Goal: Task Accomplishment & Management: Manage account settings

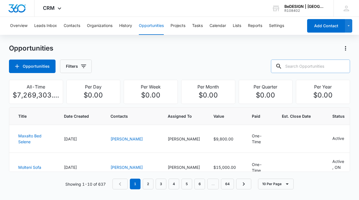
click at [310, 63] on input "text" at bounding box center [310, 65] width 79 height 13
type input "pham"
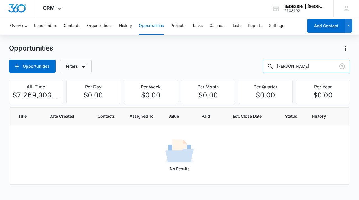
drag, startPoint x: 304, startPoint y: 65, endPoint x: 258, endPoint y: 72, distance: 47.2
click at [258, 72] on div "Opportunities Filters pham" at bounding box center [179, 65] width 341 height 13
type input "[PERSON_NAME]"
click at [342, 68] on icon "Clear" at bounding box center [342, 66] width 7 height 7
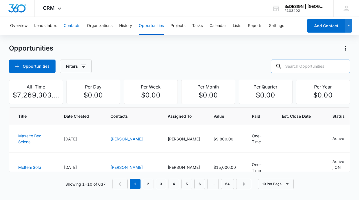
click at [71, 25] on button "Contacts" at bounding box center [72, 26] width 17 height 18
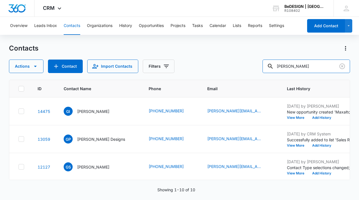
drag, startPoint x: 277, startPoint y: 65, endPoint x: 256, endPoint y: 65, distance: 20.5
click at [256, 65] on div "Actions Contact Import Contacts Filters gloria" at bounding box center [179, 65] width 341 height 13
type input "[PERSON_NAME]"
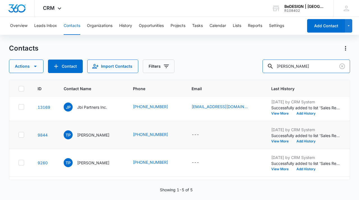
scroll to position [4, 0]
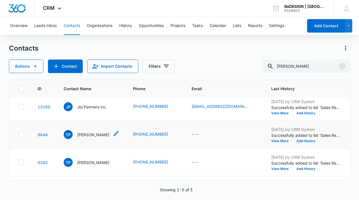
click at [114, 136] on icon "Contact Name - Tien Pham - Select to Edit Field" at bounding box center [116, 133] width 5 height 5
click at [73, 135] on div "TP Tien Pham" at bounding box center [87, 134] width 46 height 9
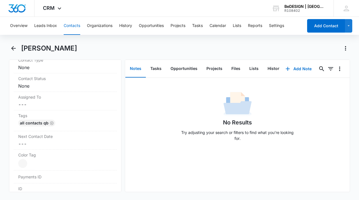
scroll to position [365, 0]
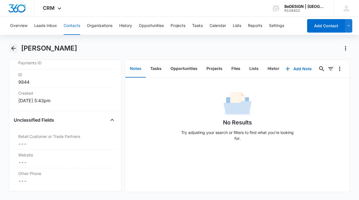
click at [15, 47] on icon "Back" at bounding box center [13, 48] width 7 height 7
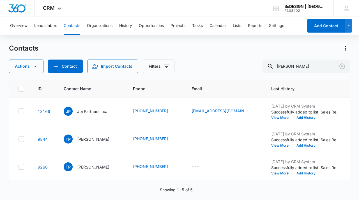
scroll to position [4, 0]
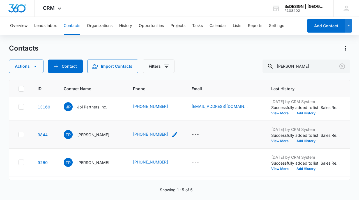
click at [143, 135] on link "[PHONE_NUMBER]" at bounding box center [150, 134] width 35 height 6
click at [146, 137] on link "[PHONE_NUMBER]" at bounding box center [150, 134] width 35 height 6
click at [44, 136] on link "9844" at bounding box center [43, 134] width 10 height 5
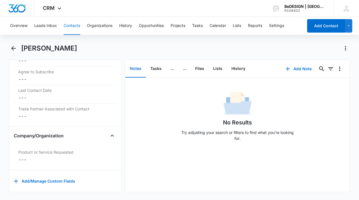
scroll to position [606, 0]
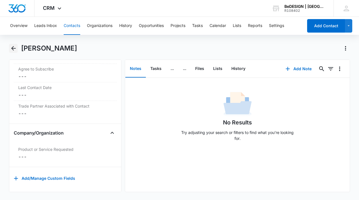
click at [15, 47] on icon "Back" at bounding box center [13, 48] width 7 height 7
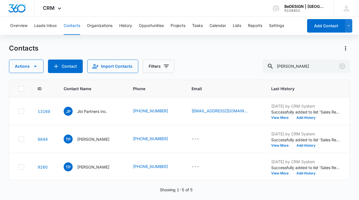
scroll to position [4, 0]
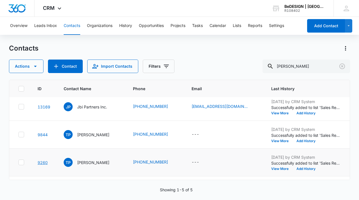
click at [42, 164] on link "9260" at bounding box center [43, 162] width 10 height 5
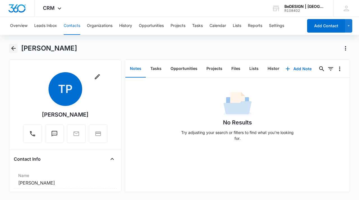
click at [13, 49] on icon "Back" at bounding box center [13, 48] width 7 height 7
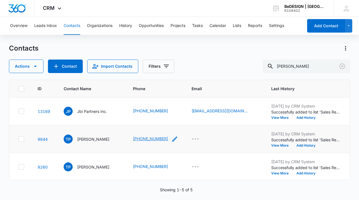
click at [146, 141] on link "[PHONE_NUMBER]" at bounding box center [150, 139] width 35 height 6
click at [67, 139] on span "TP" at bounding box center [68, 138] width 9 height 9
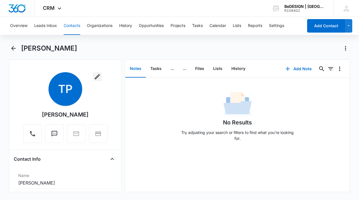
click at [95, 77] on icon "button" at bounding box center [97, 76] width 5 height 5
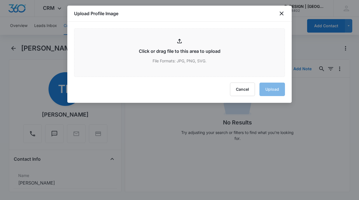
click at [279, 8] on div "Upload Profile Image" at bounding box center [179, 14] width 225 height 16
drag, startPoint x: 280, startPoint y: 12, endPoint x: 255, endPoint y: 33, distance: 32.4
click at [280, 12] on icon "close" at bounding box center [281, 13] width 7 height 7
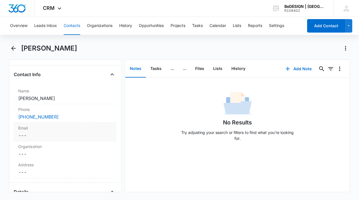
scroll to position [85, 0]
click at [56, 129] on label "Email" at bounding box center [65, 127] width 94 height 6
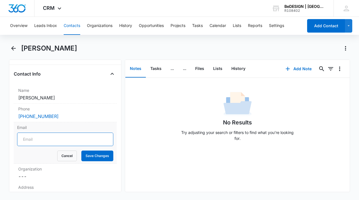
click at [86, 139] on input "Email" at bounding box center [65, 138] width 96 height 13
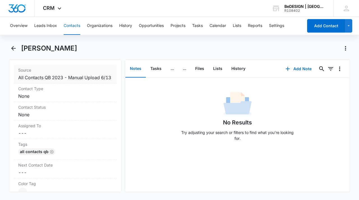
scroll to position [246, 0]
type input "[EMAIL_ADDRESS][DOMAIN_NAME]"
click at [68, 136] on dd "Cancel Save Changes ---" at bounding box center [65, 132] width 94 height 7
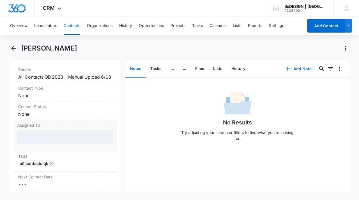
click at [70, 140] on div at bounding box center [65, 136] width 96 height 13
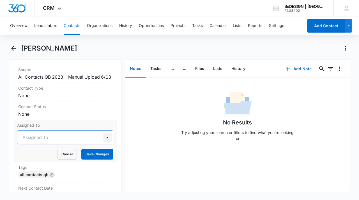
click at [103, 142] on div at bounding box center [107, 137] width 9 height 9
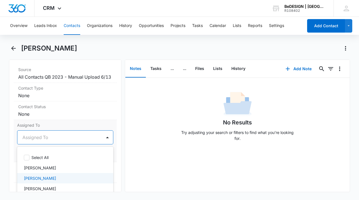
click at [56, 181] on div "[PERSON_NAME]" at bounding box center [65, 178] width 82 height 6
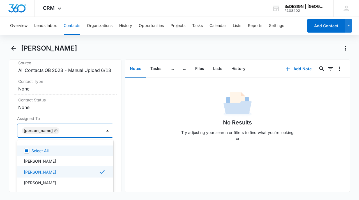
scroll to position [97, 0]
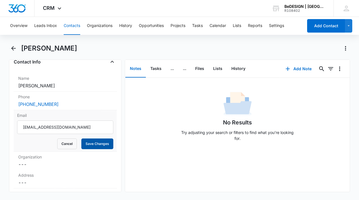
click at [90, 144] on button "Save Changes" at bounding box center [97, 143] width 32 height 11
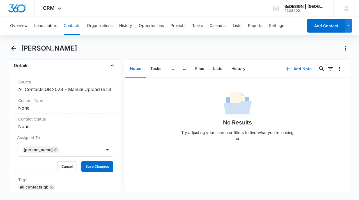
scroll to position [219, 0]
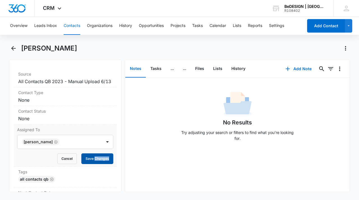
click at [90, 164] on button "Save Changes" at bounding box center [97, 158] width 32 height 11
click at [16, 49] on icon "Back" at bounding box center [13, 48] width 7 height 7
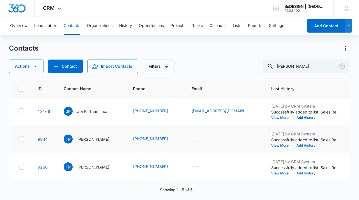
click at [22, 139] on icon at bounding box center [21, 138] width 5 height 5
click at [19, 139] on input "checkbox" at bounding box center [18, 139] width 0 height 0
click at [22, 141] on icon at bounding box center [21, 138] width 5 height 5
click at [19, 139] on input "checkbox" at bounding box center [18, 139] width 0 height 0
click at [21, 168] on icon at bounding box center [21, 166] width 3 height 3
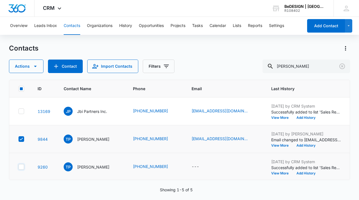
click at [19, 167] on input "checkbox" at bounding box center [18, 167] width 0 height 0
click at [20, 88] on rect at bounding box center [21, 88] width 3 height 3
click at [19, 88] on input "checkbox" at bounding box center [18, 88] width 0 height 0
click at [20, 88] on icon at bounding box center [21, 88] width 3 height 3
click at [19, 88] on input "checkbox" at bounding box center [18, 88] width 0 height 0
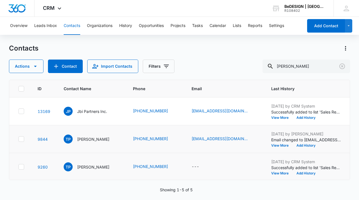
click at [21, 139] on icon at bounding box center [21, 138] width 5 height 5
click at [19, 139] on input "checkbox" at bounding box center [18, 139] width 0 height 0
click at [22, 167] on icon at bounding box center [21, 166] width 5 height 5
click at [19, 167] on input "checkbox" at bounding box center [18, 167] width 0 height 0
click at [33, 68] on icon "button" at bounding box center [35, 66] width 7 height 7
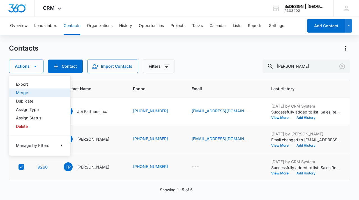
click at [29, 92] on div "Merge" at bounding box center [36, 93] width 41 height 4
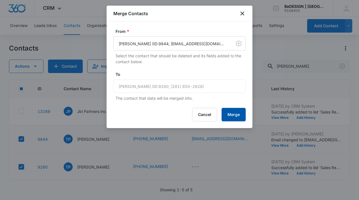
click at [226, 114] on button "Merge" at bounding box center [234, 114] width 24 height 13
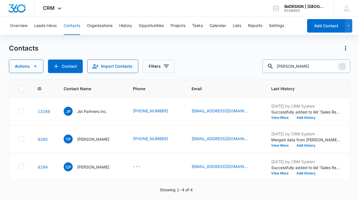
click at [343, 66] on icon "Clear" at bounding box center [342, 66] width 7 height 7
